Goal: Transaction & Acquisition: Download file/media

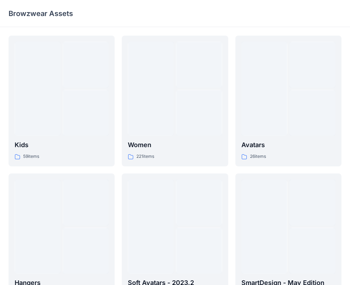
click at [247, 0] on html "Browzwear Assets Kids 59 items Hangers 6 items Meshcapade Animated Avatars 8 it…" at bounding box center [175, 230] width 350 height 461
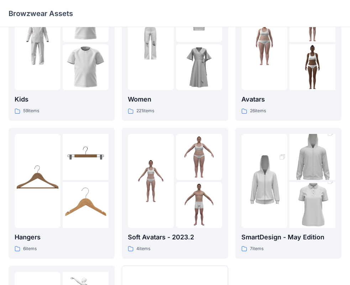
scroll to position [177, 0]
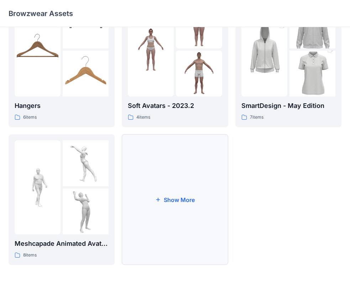
click at [173, 191] on button "Show More" at bounding box center [175, 199] width 106 height 131
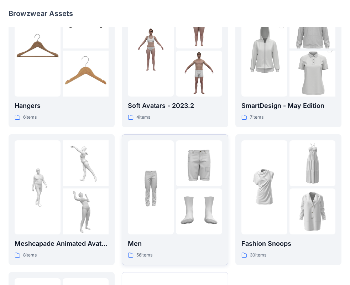
click at [174, 197] on div at bounding box center [175, 187] width 94 height 94
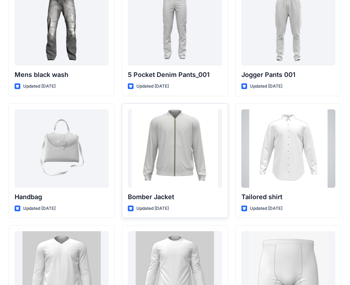
scroll to position [301, 0]
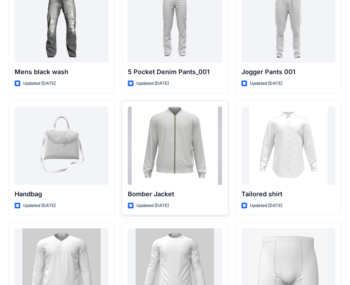
click at [169, 136] on div at bounding box center [175, 145] width 94 height 78
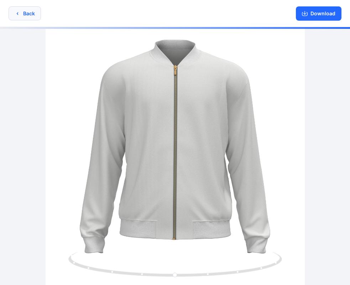
click at [27, 13] on button "Back" at bounding box center [25, 13] width 32 height 14
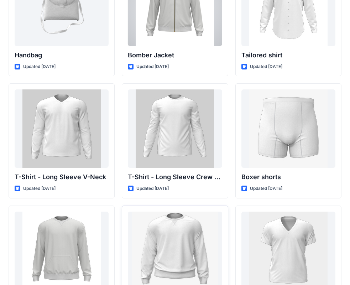
scroll to position [479, 0]
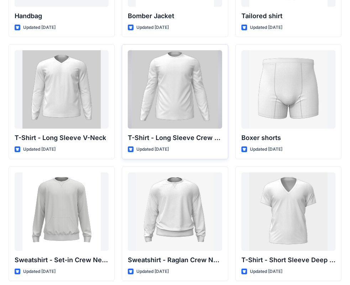
click at [184, 83] on div at bounding box center [175, 89] width 94 height 78
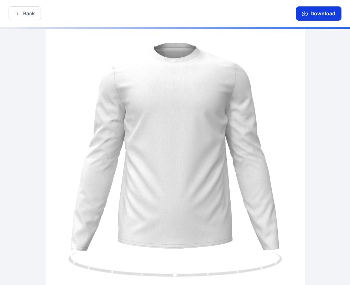
click at [317, 14] on button "Download" at bounding box center [319, 13] width 46 height 14
